Goal: Transaction & Acquisition: Purchase product/service

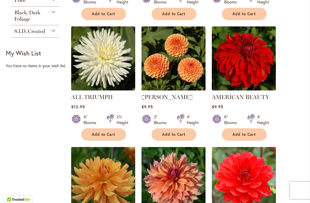
scroll to position [392, 0]
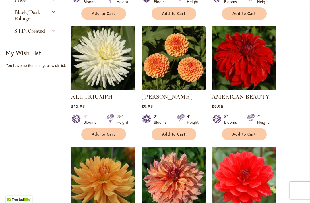
click at [178, 137] on span "Add to Cart" at bounding box center [174, 134] width 24 height 5
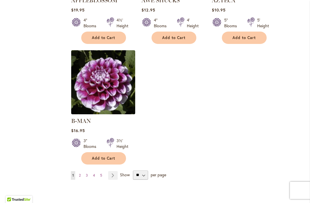
scroll to position [738, 0]
click at [115, 173] on link "Page Next" at bounding box center [112, 175] width 9 height 9
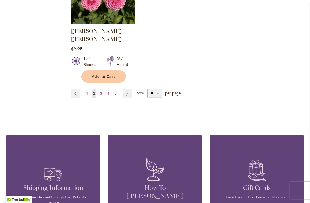
scroll to position [820, 0]
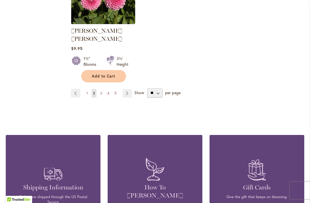
click at [102, 91] on link "Page 3" at bounding box center [101, 93] width 5 height 9
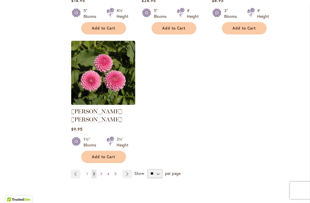
scroll to position [739, 0]
click at [115, 88] on img at bounding box center [103, 73] width 64 height 64
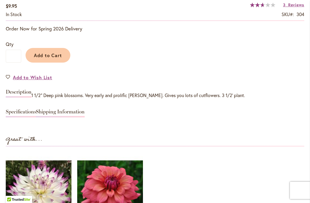
scroll to position [457, 0]
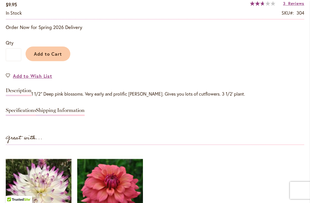
click at [53, 57] on span "Add to Cart" at bounding box center [48, 54] width 28 height 6
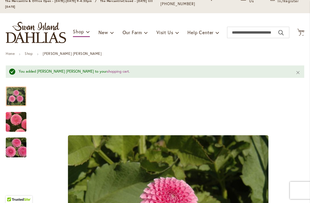
scroll to position [39, 0]
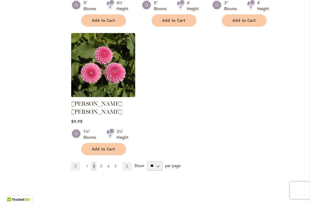
scroll to position [748, 0]
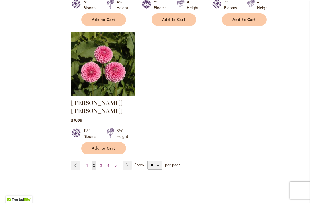
click at [126, 162] on link "Page Next" at bounding box center [127, 165] width 9 height 9
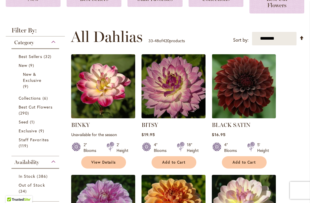
scroll to position [123, 0]
click at [244, 165] on span "Add to Cart" at bounding box center [245, 162] width 24 height 5
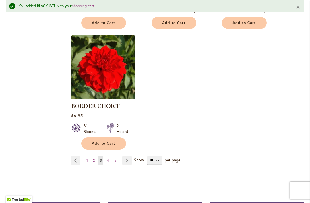
scroll to position [767, 0]
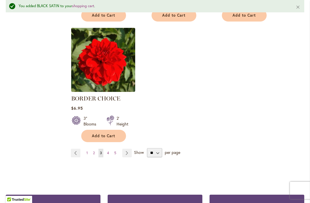
click at [126, 157] on link "Page Next" at bounding box center [126, 153] width 9 height 9
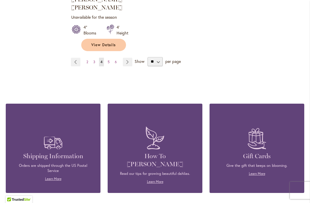
scroll to position [860, 0]
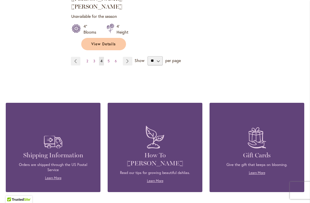
click at [130, 58] on link "Page Next" at bounding box center [127, 61] width 9 height 9
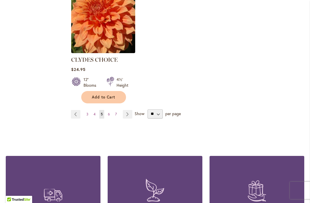
scroll to position [820, 0]
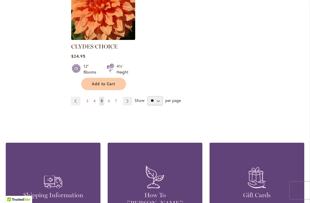
click at [131, 97] on link "Page Next" at bounding box center [127, 101] width 9 height 9
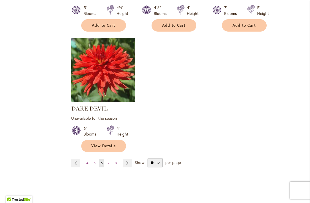
scroll to position [764, 0]
click at [126, 161] on link "Page Next" at bounding box center [127, 163] width 9 height 9
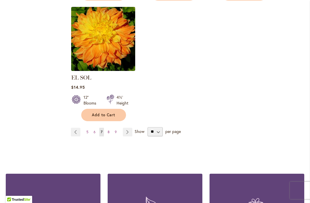
scroll to position [782, 0]
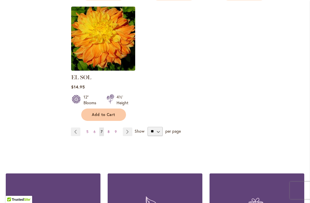
click at [129, 129] on link "Page Next" at bounding box center [127, 131] width 9 height 9
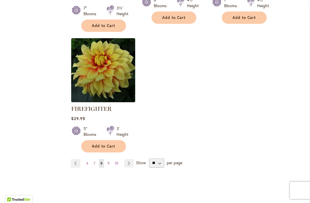
scroll to position [778, 0]
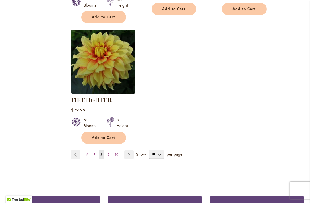
click at [130, 159] on link "Page Next" at bounding box center [128, 154] width 9 height 9
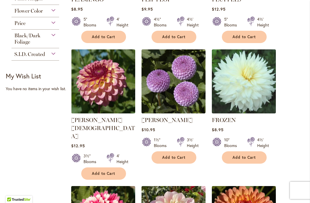
scroll to position [369, 0]
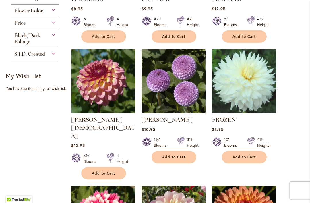
click at [181, 160] on span "Add to Cart" at bounding box center [174, 157] width 24 height 5
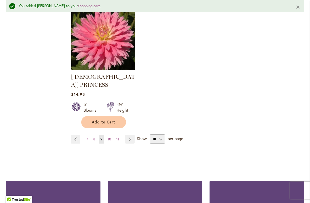
scroll to position [822, 0]
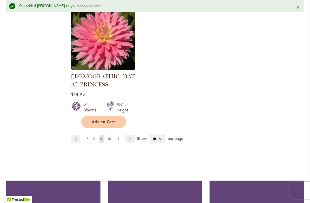
click at [131, 135] on link "Page Next" at bounding box center [129, 139] width 9 height 9
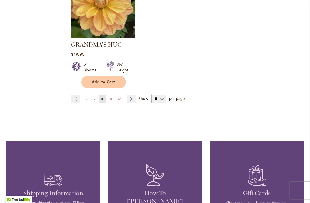
scroll to position [815, 0]
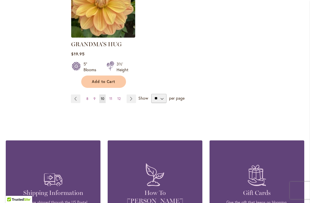
click at [133, 96] on link "Page Next" at bounding box center [131, 98] width 9 height 9
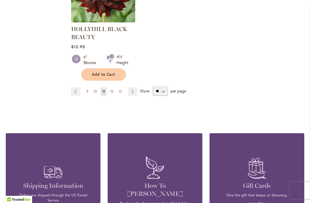
scroll to position [845, 0]
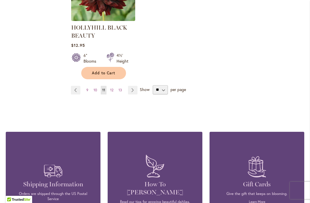
click at [133, 93] on link "Page Next" at bounding box center [132, 90] width 9 height 9
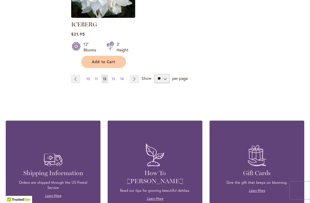
scroll to position [837, 0]
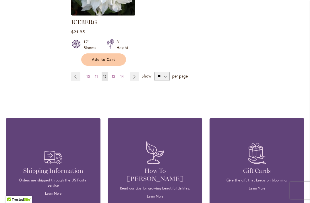
click at [135, 72] on link "Page Next" at bounding box center [134, 76] width 9 height 9
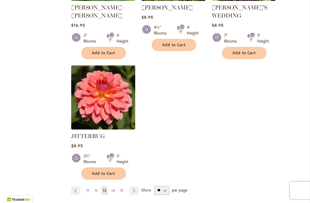
scroll to position [771, 0]
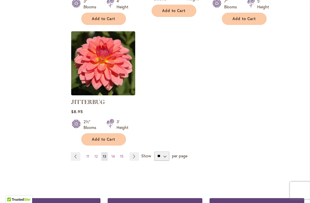
click at [135, 155] on link "Page Next" at bounding box center [133, 156] width 9 height 9
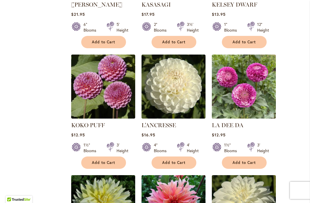
scroll to position [485, 0]
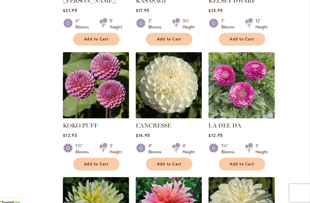
click at [92, 162] on span "Add to Cart" at bounding box center [104, 162] width 24 height 5
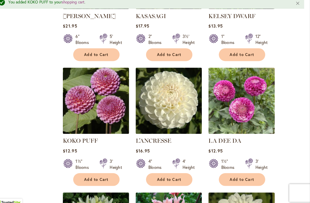
click at [235, 165] on div "1½" Blooms 3' Height" at bounding box center [244, 160] width 64 height 16
click at [235, 178] on span "Add to Cart" at bounding box center [245, 177] width 24 height 5
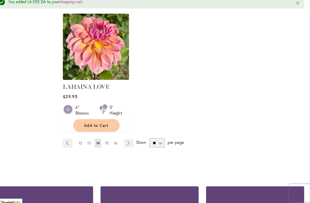
scroll to position [787, 0]
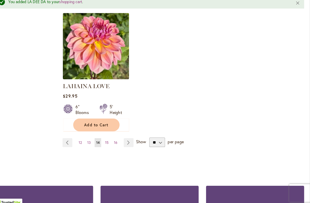
click at [130, 138] on link "Page Next" at bounding box center [134, 142] width 9 height 9
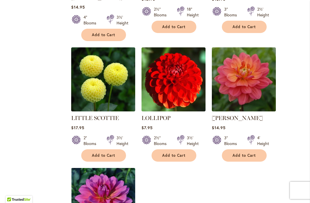
scroll to position [629, 0]
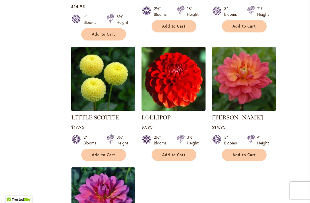
click at [107, 152] on span "Add to Cart" at bounding box center [104, 154] width 24 height 5
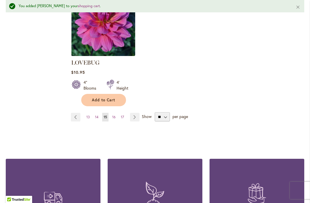
scroll to position [820, 0]
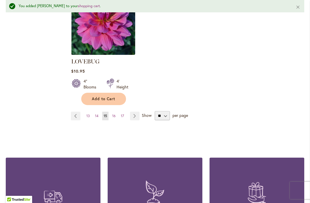
click at [136, 112] on link "Page Next" at bounding box center [134, 116] width 9 height 9
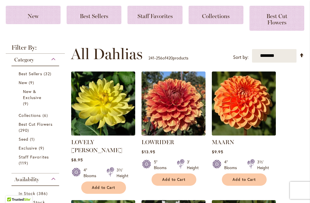
scroll to position [112, 0]
